Goal: Complete application form

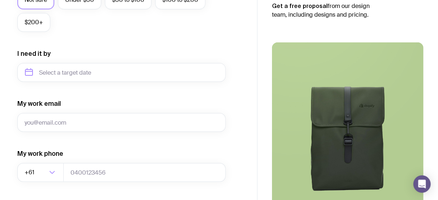
scroll to position [308, 0]
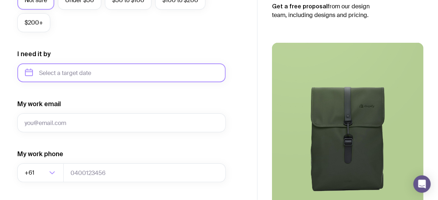
click at [98, 78] on input "text" at bounding box center [121, 72] width 208 height 19
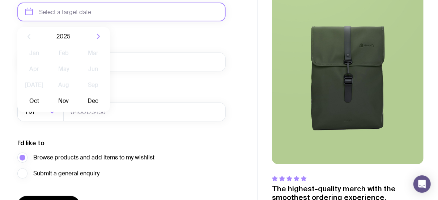
scroll to position [369, 0]
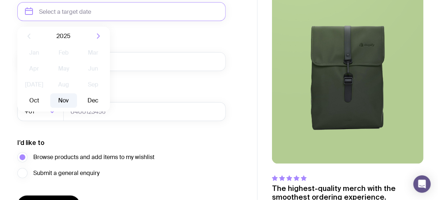
click at [57, 103] on button "Nov" at bounding box center [63, 100] width 26 height 14
type input "[DATE]"
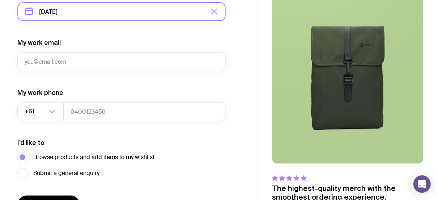
click at [124, 18] on input "[DATE]" at bounding box center [121, 11] width 208 height 19
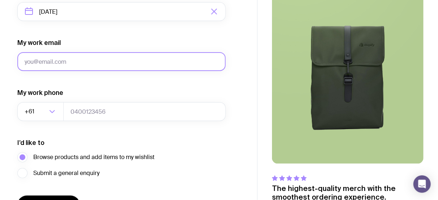
click at [132, 57] on input "My work email" at bounding box center [121, 61] width 208 height 19
type input "[EMAIL_ADDRESS][DOMAIN_NAME]"
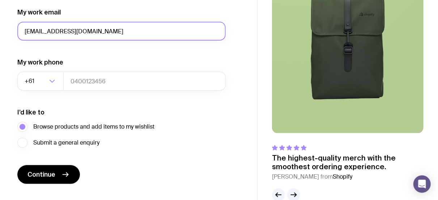
scroll to position [415, 0]
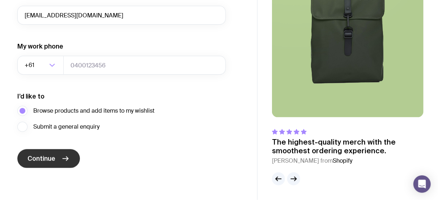
click at [59, 151] on button "Continue" at bounding box center [48, 158] width 63 height 19
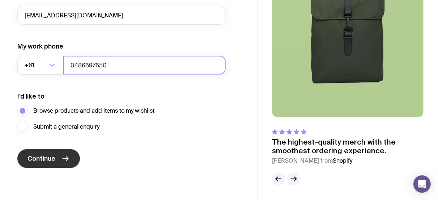
type input "0486697650"
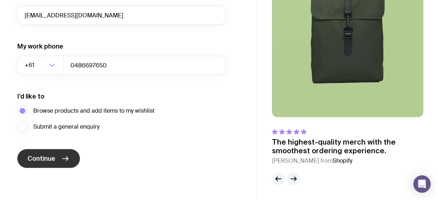
click at [46, 155] on span "Continue" at bounding box center [41, 158] width 28 height 9
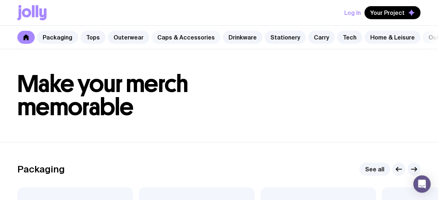
scroll to position [0, 60]
